Goal: Information Seeking & Learning: Compare options

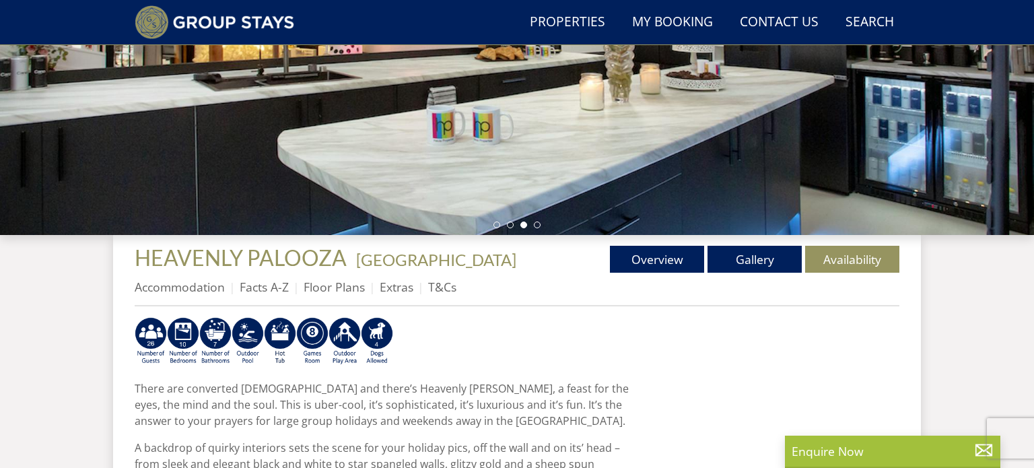
scroll to position [312, 0]
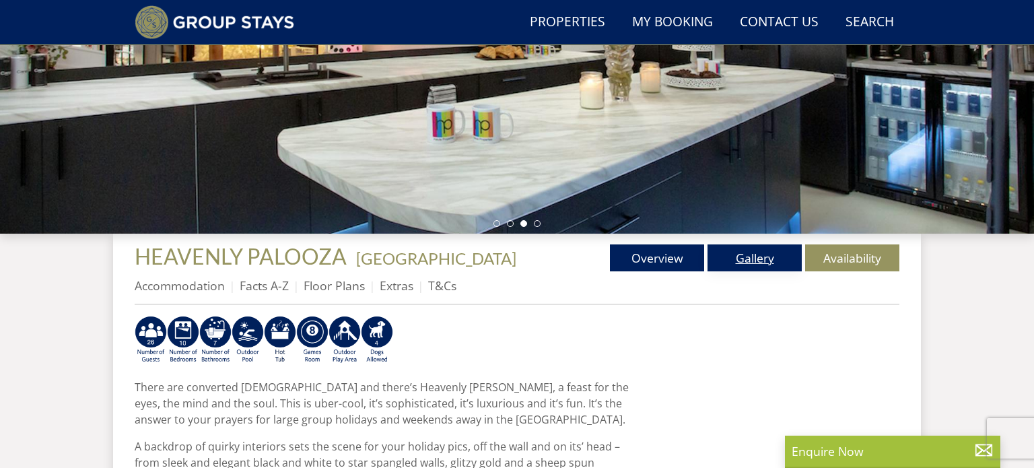
click at [734, 261] on link "Gallery" at bounding box center [755, 257] width 94 height 27
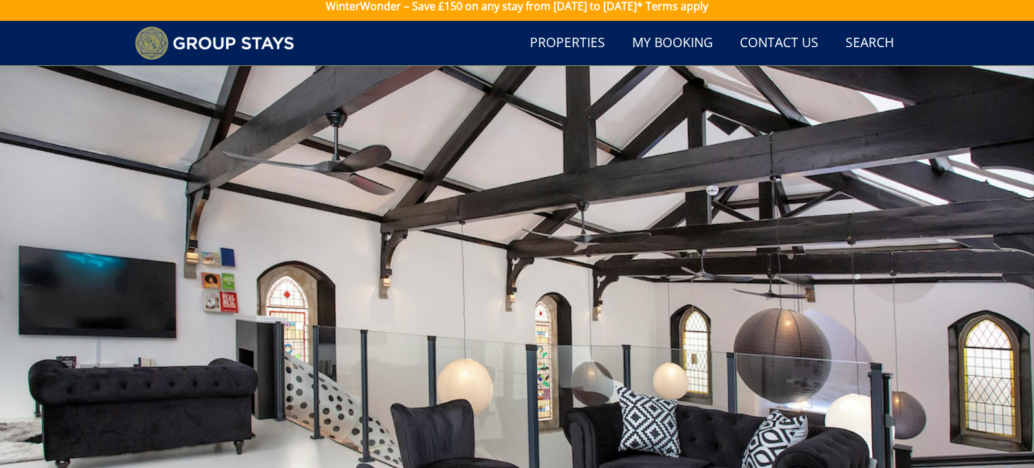
scroll to position [8, 0]
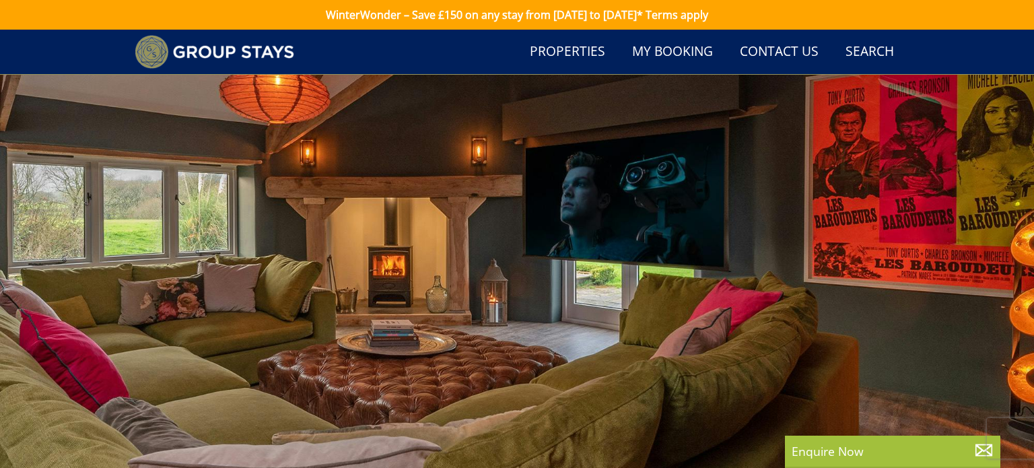
select select "7"
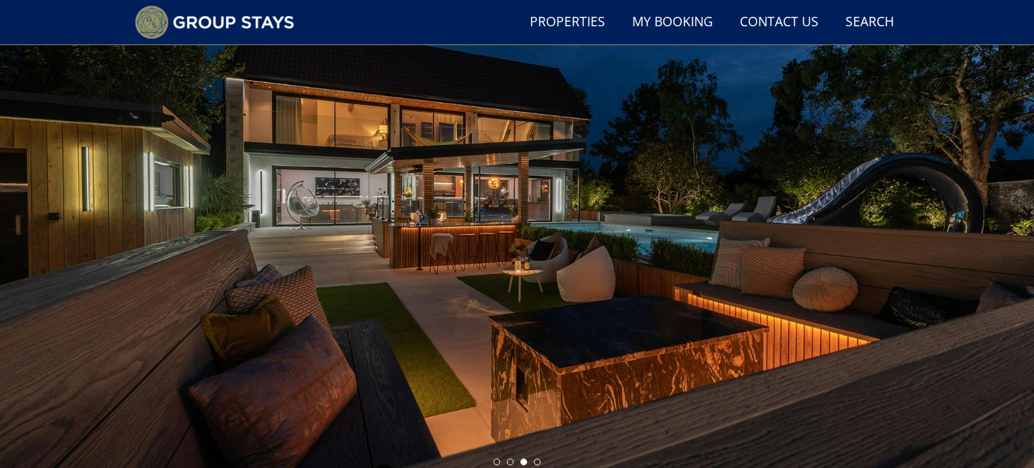
scroll to position [77, 0]
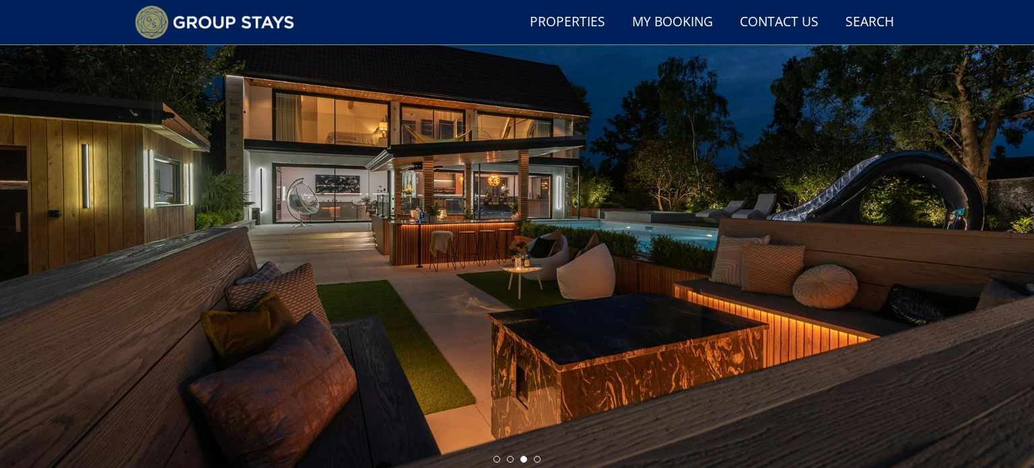
click at [723, 300] on div at bounding box center [517, 233] width 1034 height 471
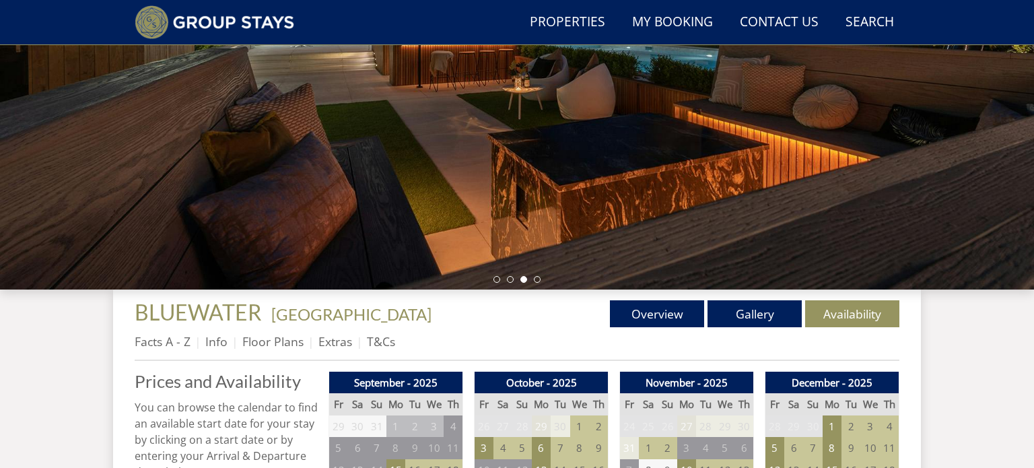
scroll to position [0, 0]
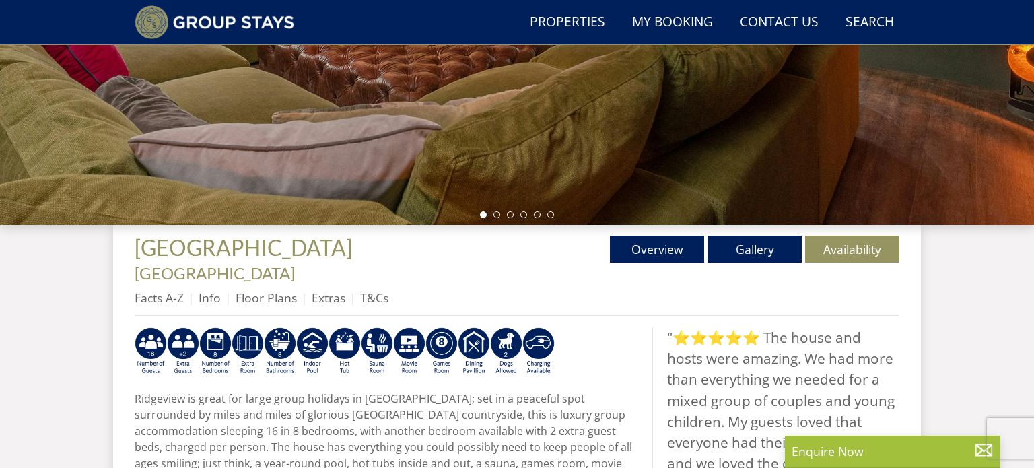
scroll to position [325, 0]
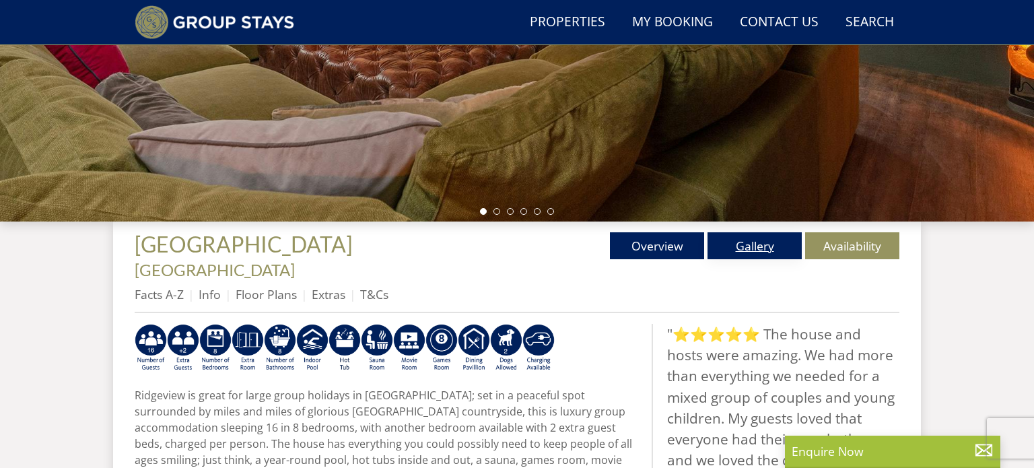
click at [778, 253] on link "Gallery" at bounding box center [755, 245] width 94 height 27
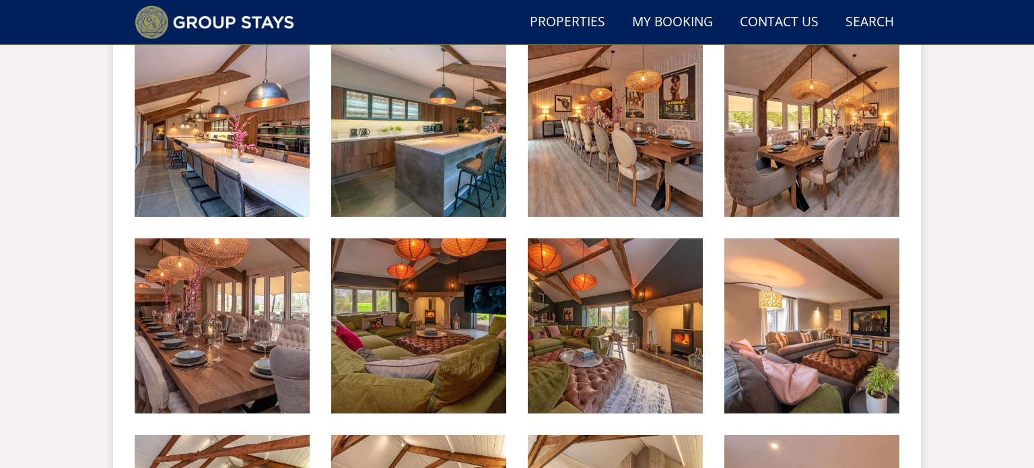
scroll to position [1395, 0]
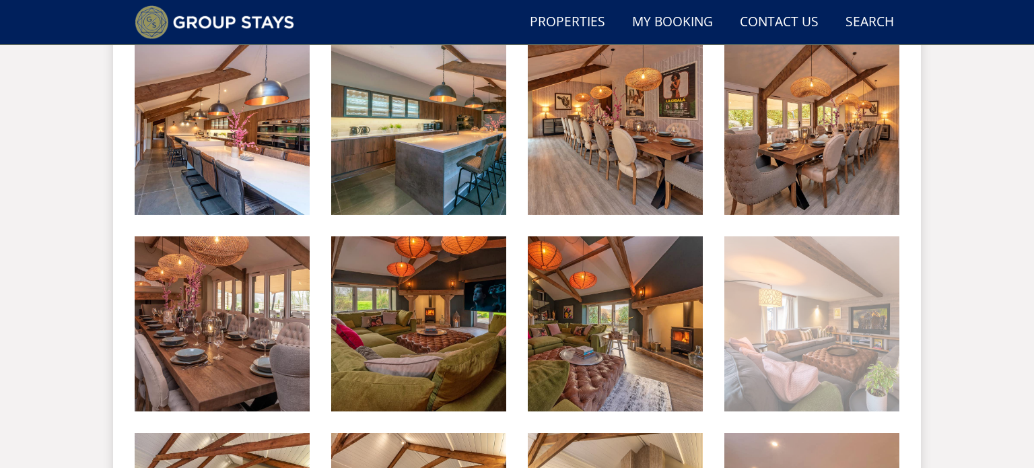
click at [856, 271] on img at bounding box center [812, 323] width 175 height 175
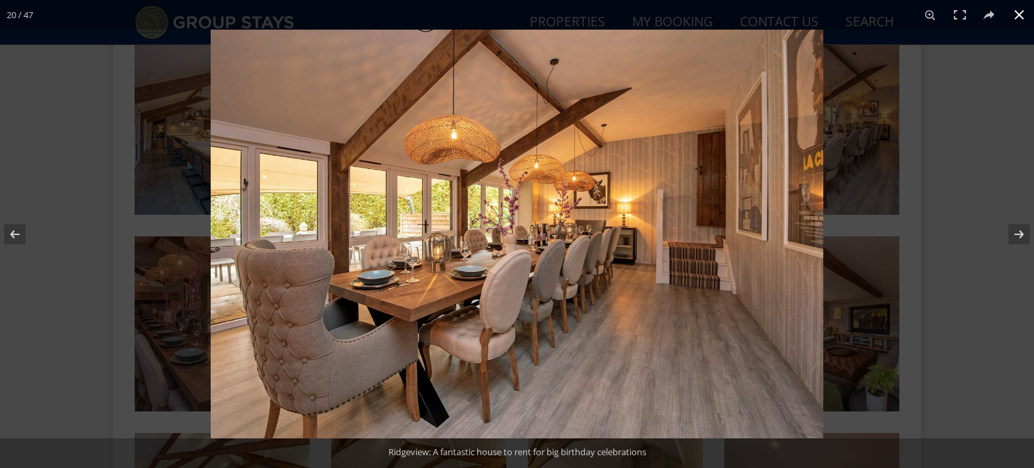
click at [1022, 166] on div at bounding box center [728, 264] width 1034 height 468
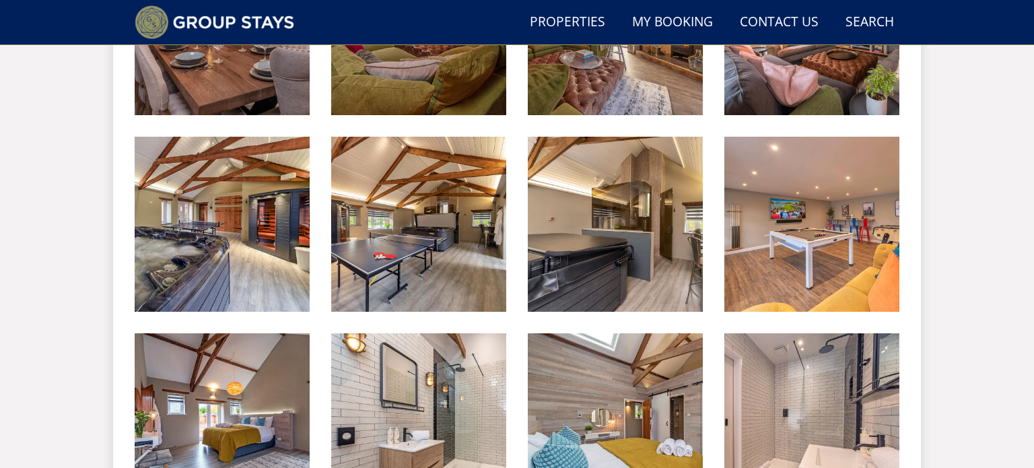
scroll to position [1702, 0]
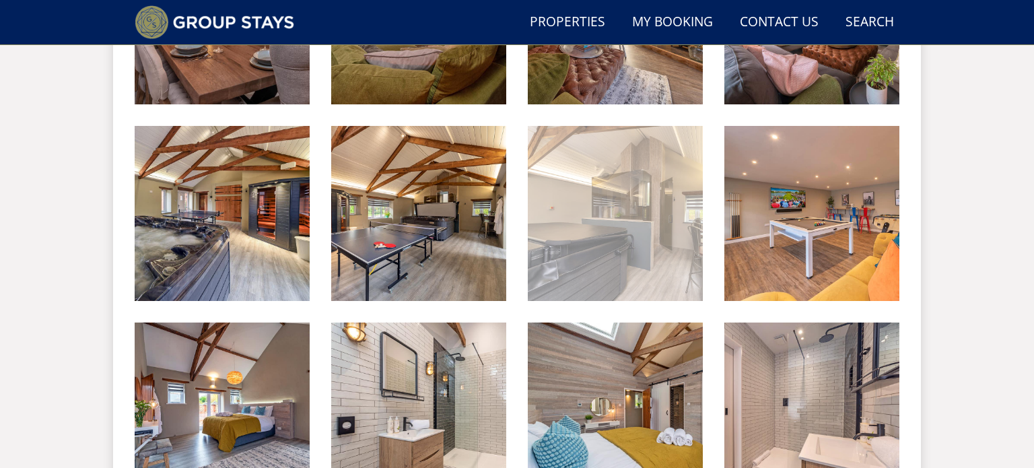
click at [649, 182] on img at bounding box center [615, 213] width 175 height 175
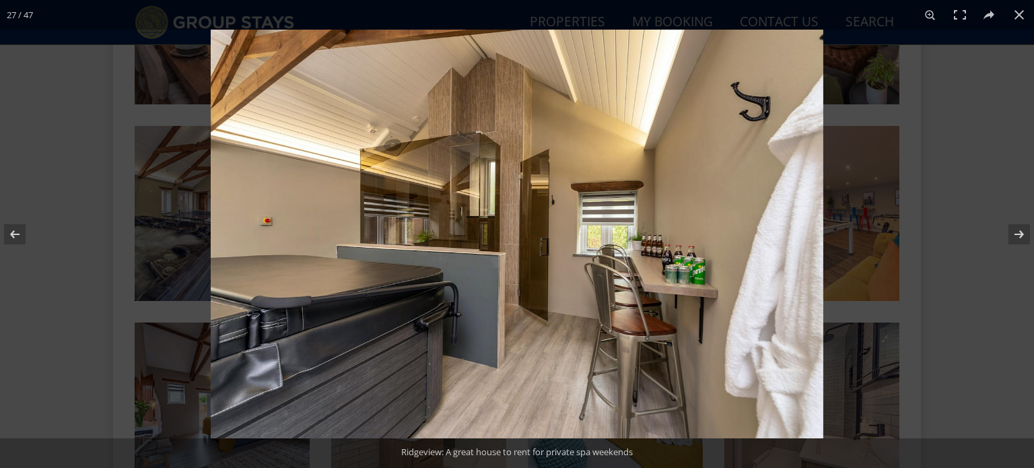
click at [974, 135] on div at bounding box center [728, 264] width 1034 height 468
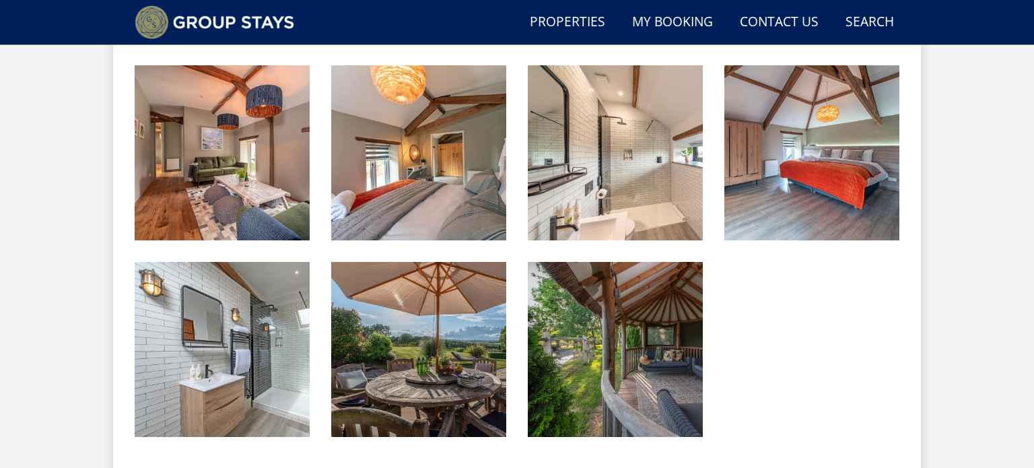
scroll to position [0, 0]
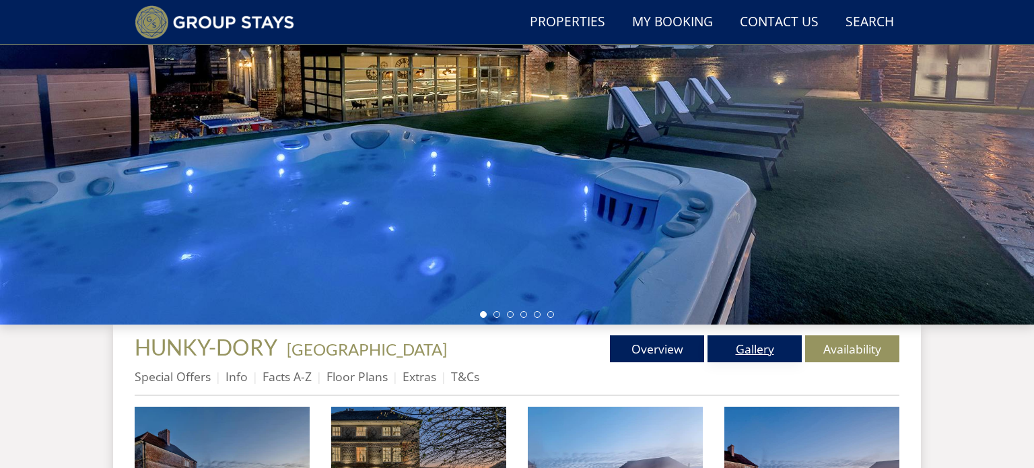
scroll to position [224, 0]
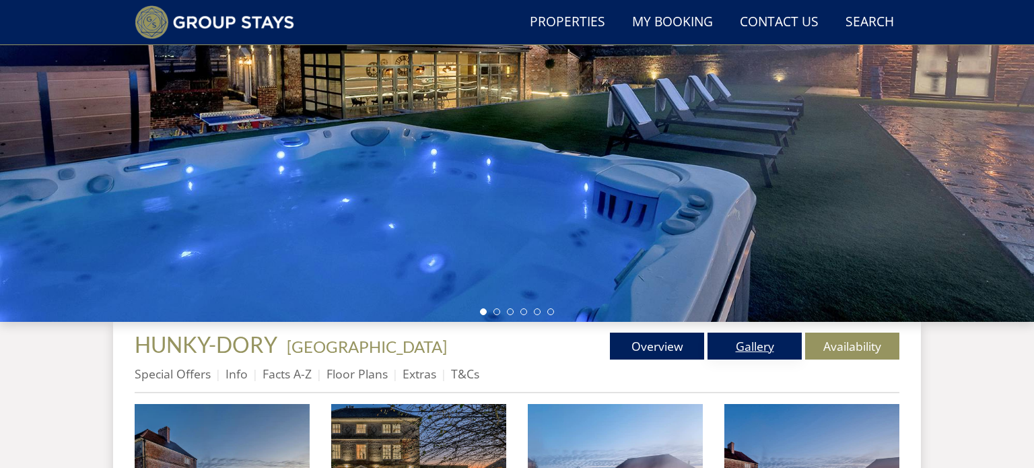
click at [737, 347] on link "Gallery" at bounding box center [755, 346] width 94 height 27
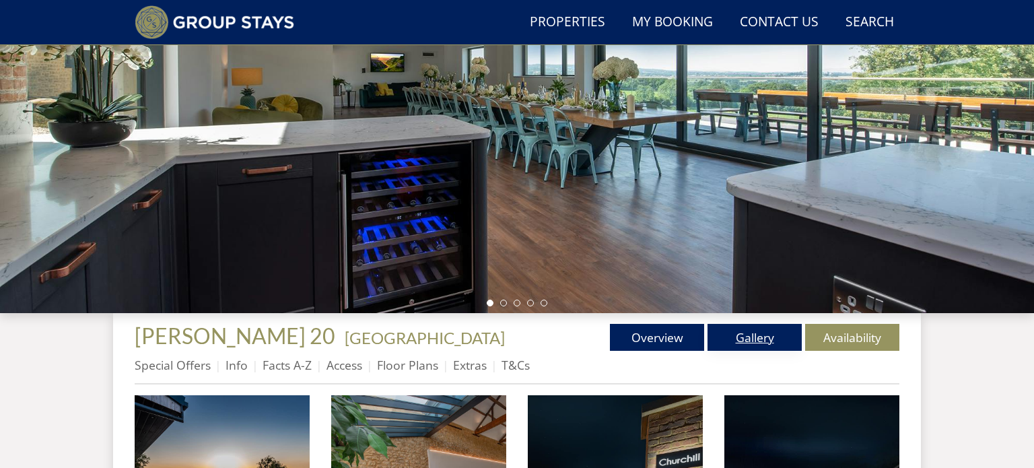
click at [760, 340] on link "Gallery" at bounding box center [755, 337] width 94 height 27
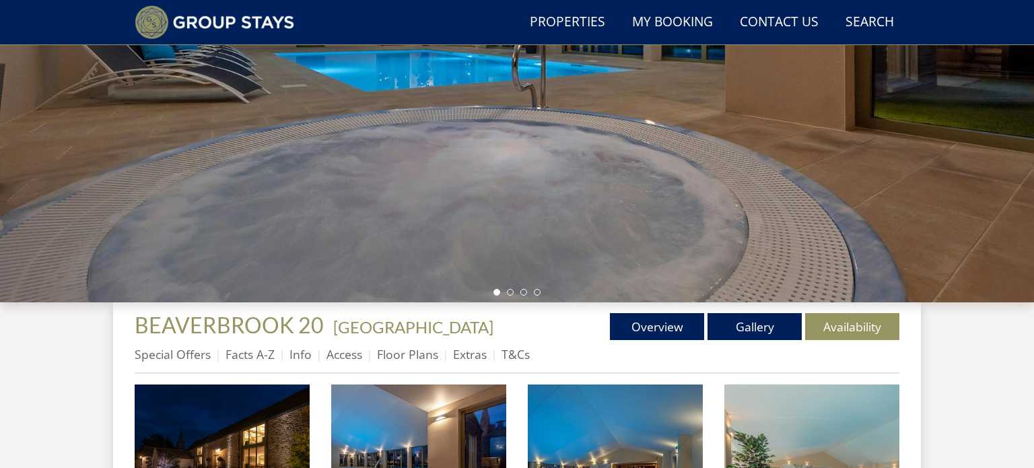
scroll to position [248, 0]
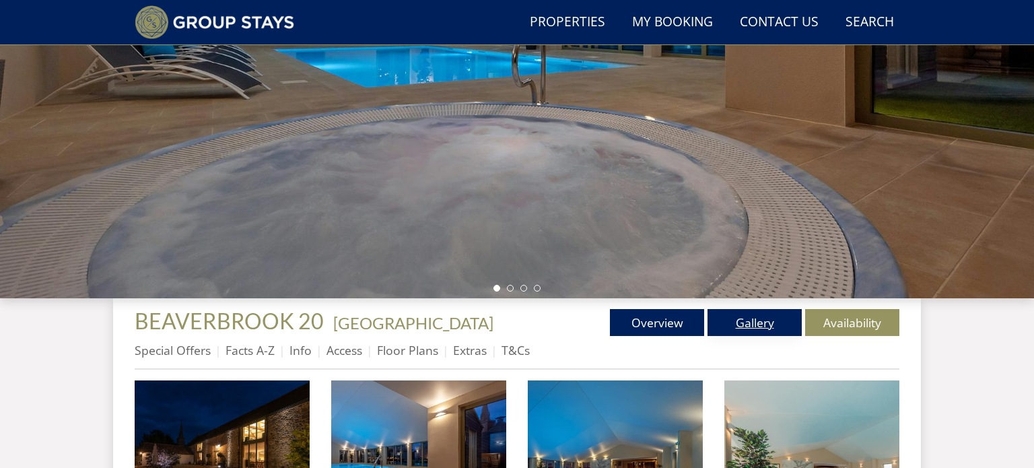
click at [735, 321] on link "Gallery" at bounding box center [755, 322] width 94 height 27
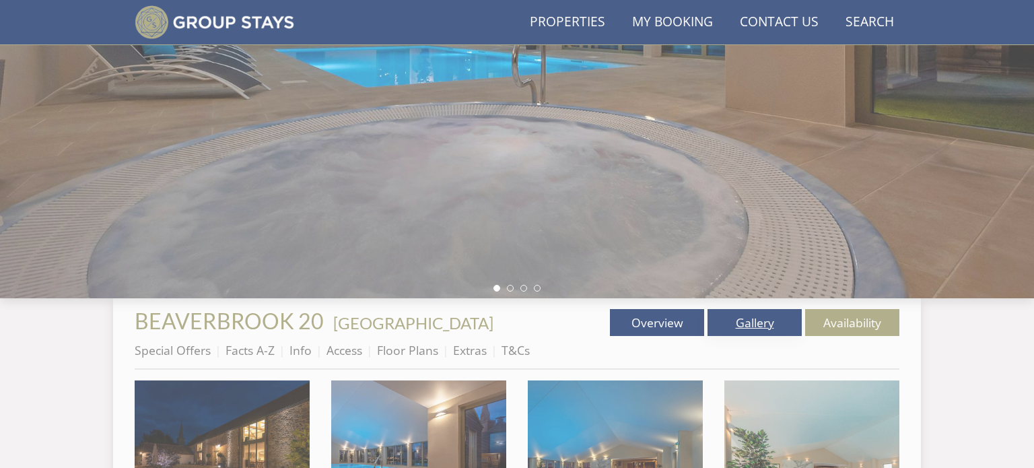
scroll to position [0, 0]
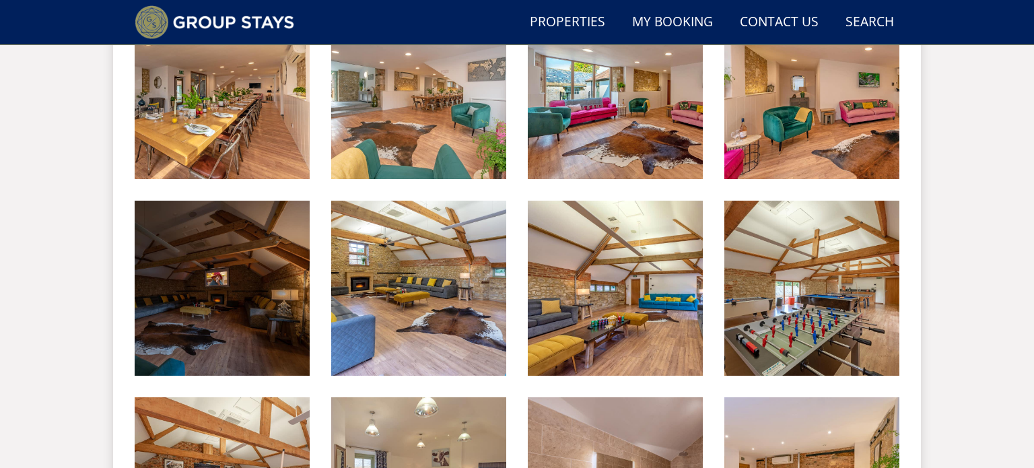
scroll to position [1020, 0]
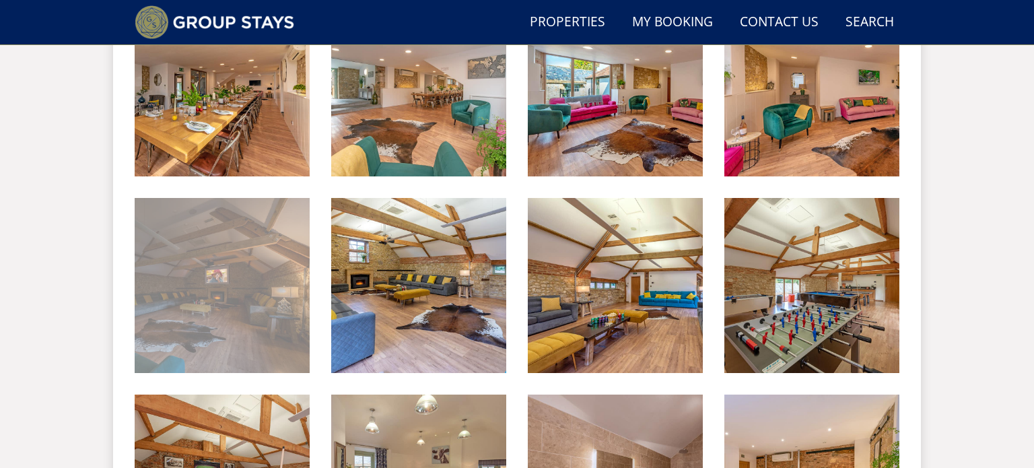
click at [292, 227] on img at bounding box center [222, 285] width 175 height 175
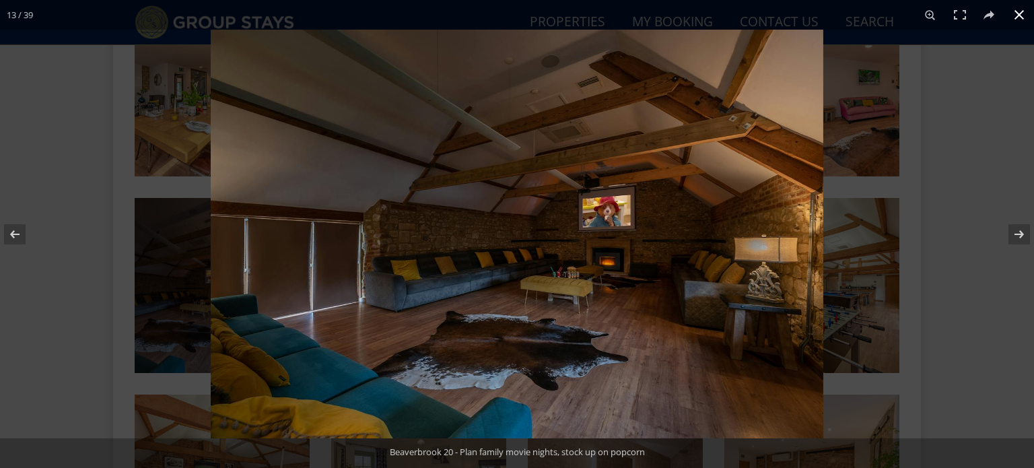
click at [978, 234] on div at bounding box center [728, 264] width 1034 height 468
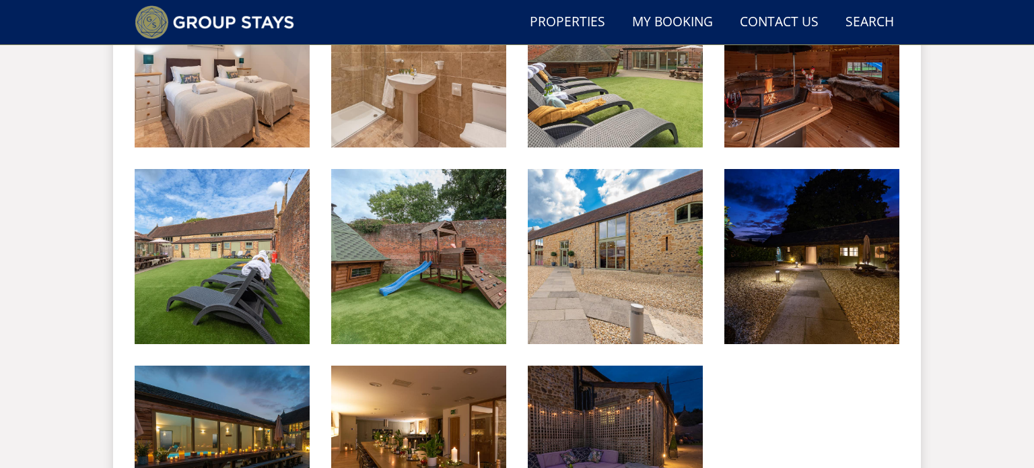
scroll to position [0, 0]
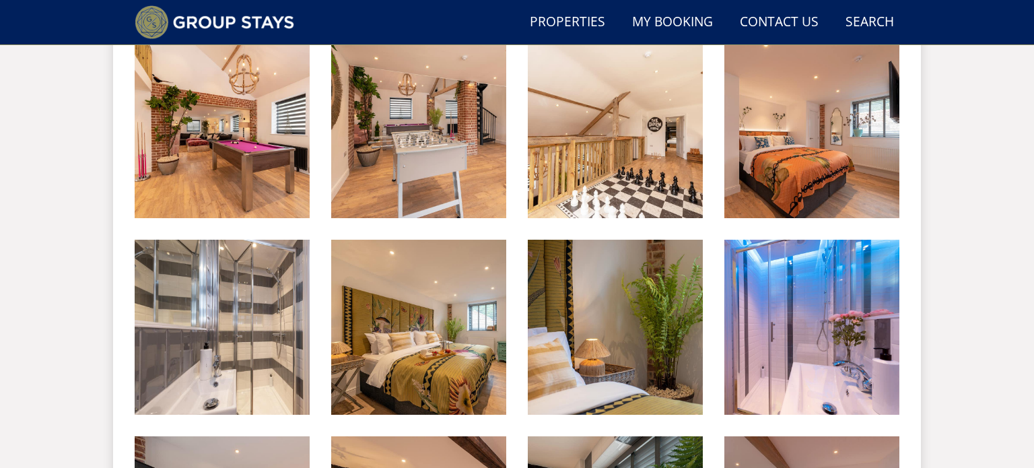
scroll to position [1572, 0]
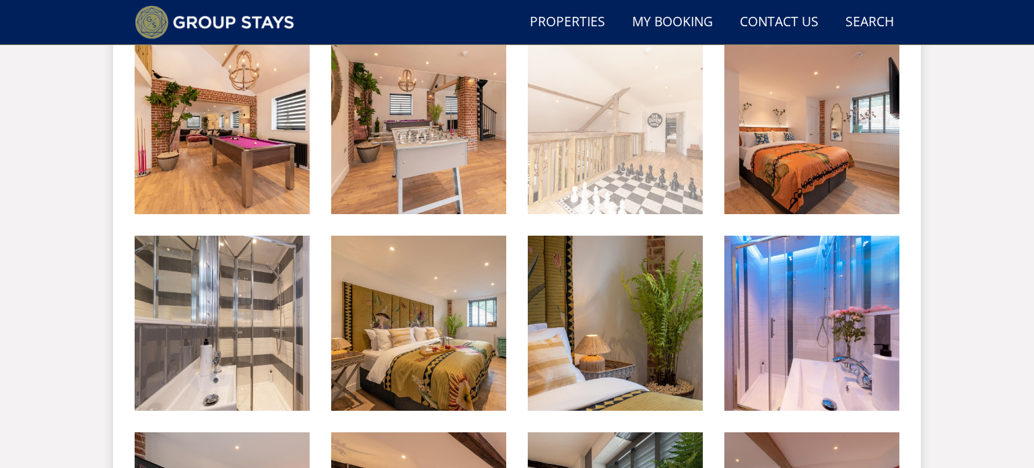
click at [655, 88] on img at bounding box center [615, 126] width 175 height 175
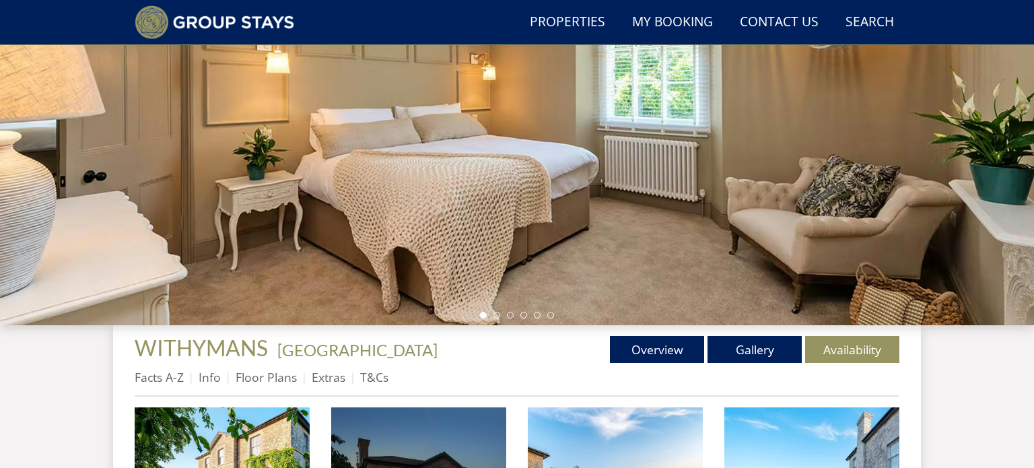
scroll to position [221, 0]
click at [739, 341] on link "Gallery" at bounding box center [755, 349] width 94 height 27
